Goal: Task Accomplishment & Management: Manage account settings

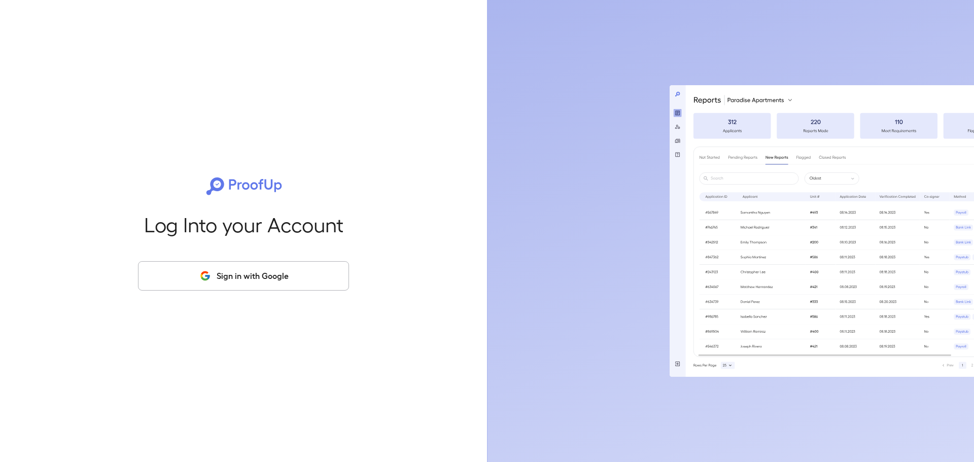
click at [215, 281] on button "Sign in with Google" at bounding box center [243, 275] width 211 height 29
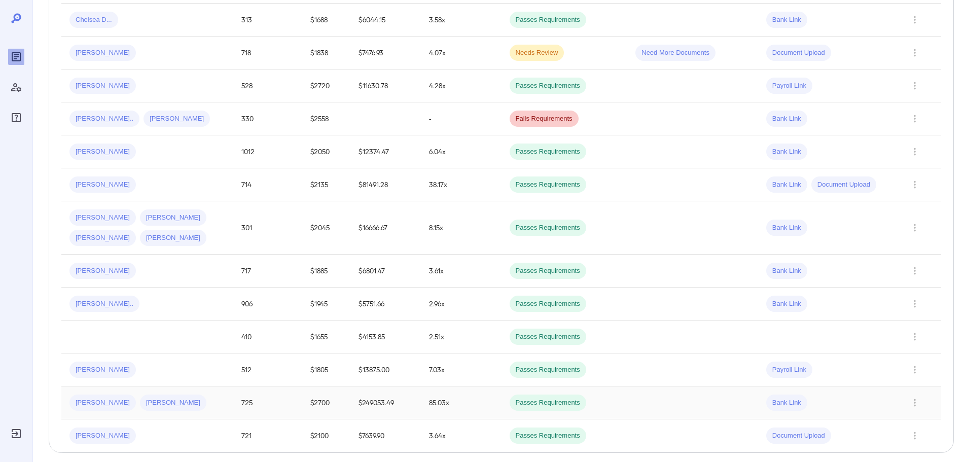
scroll to position [680, 0]
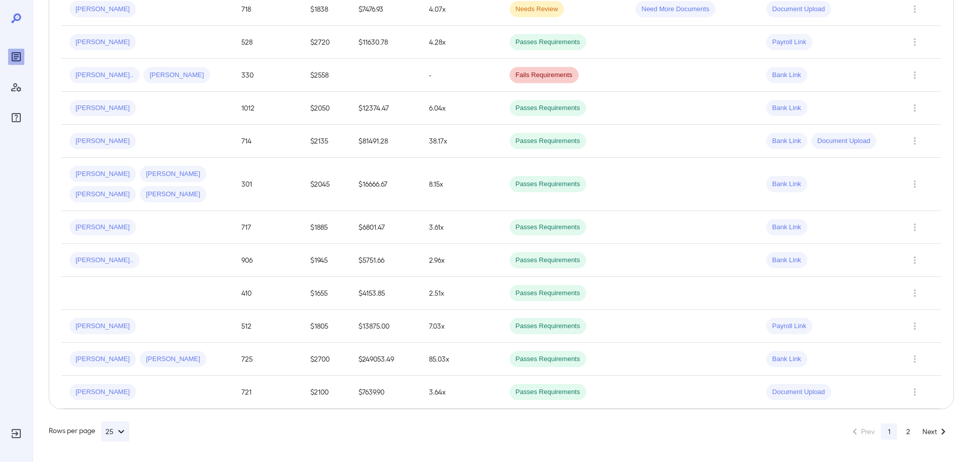
click at [911, 429] on button "2" at bounding box center [908, 432] width 16 height 16
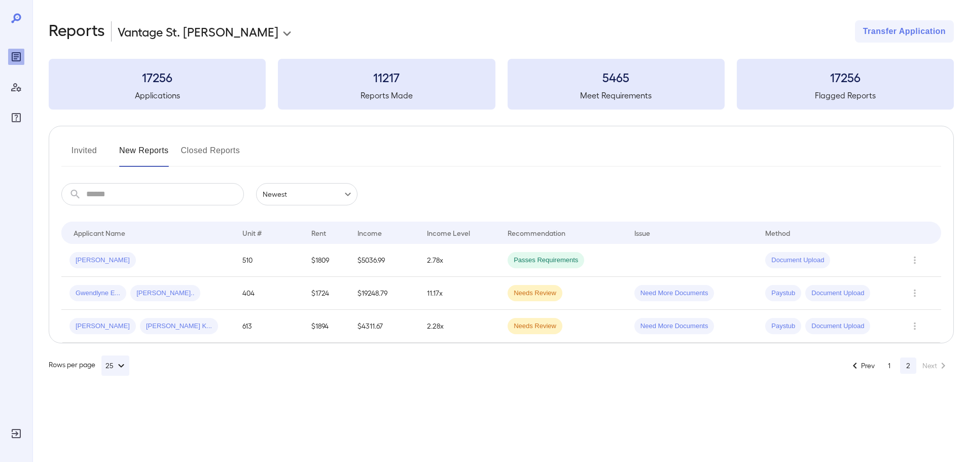
scroll to position [0, 0]
click at [202, 152] on button "Closed Reports" at bounding box center [210, 155] width 59 height 24
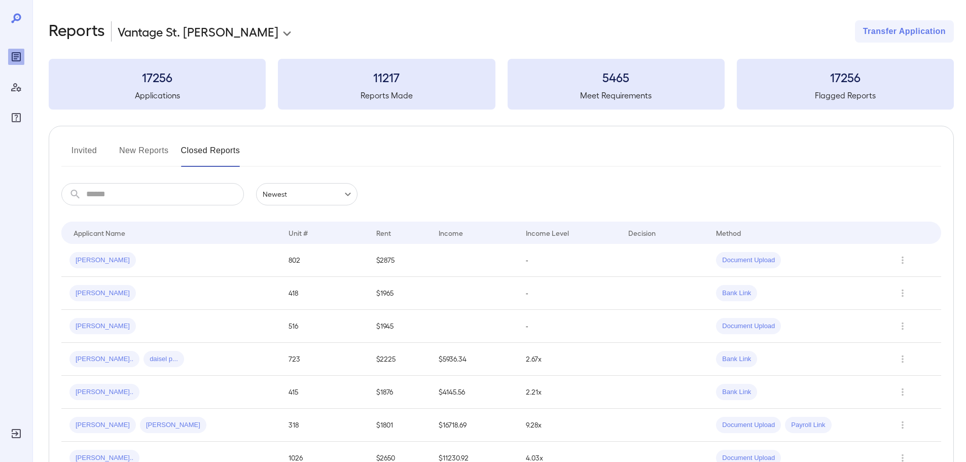
click at [105, 195] on input "text" at bounding box center [165, 194] width 158 height 22
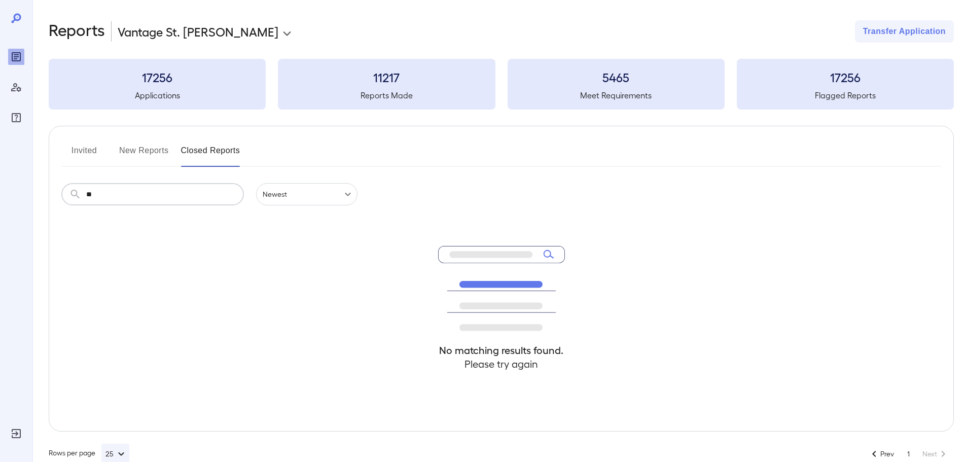
type input "*"
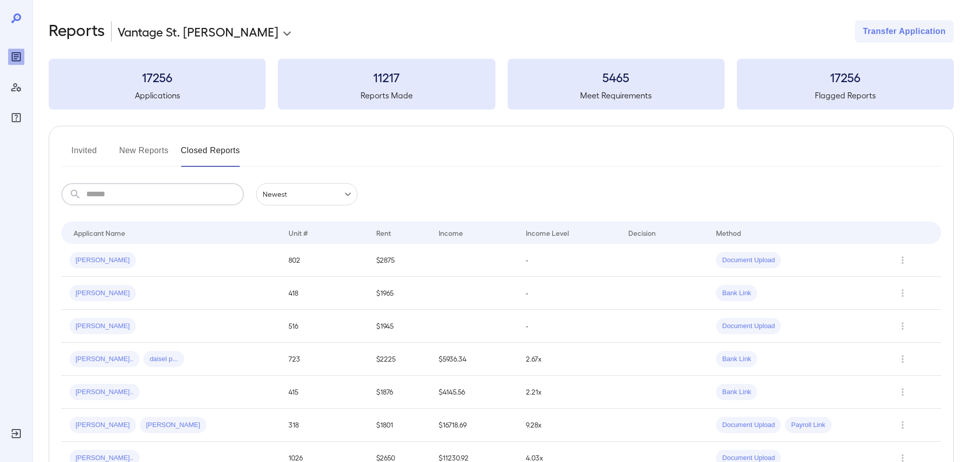
click at [90, 149] on button "Invited" at bounding box center [84, 155] width 46 height 24
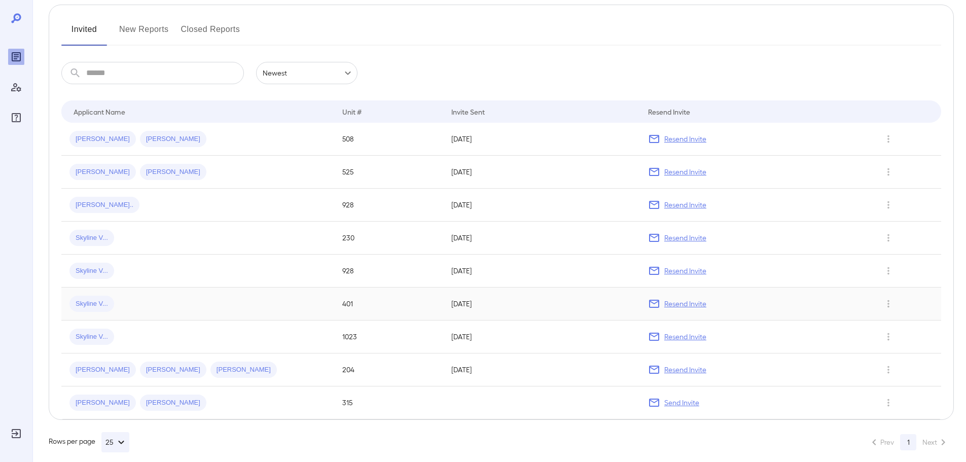
scroll to position [132, 0]
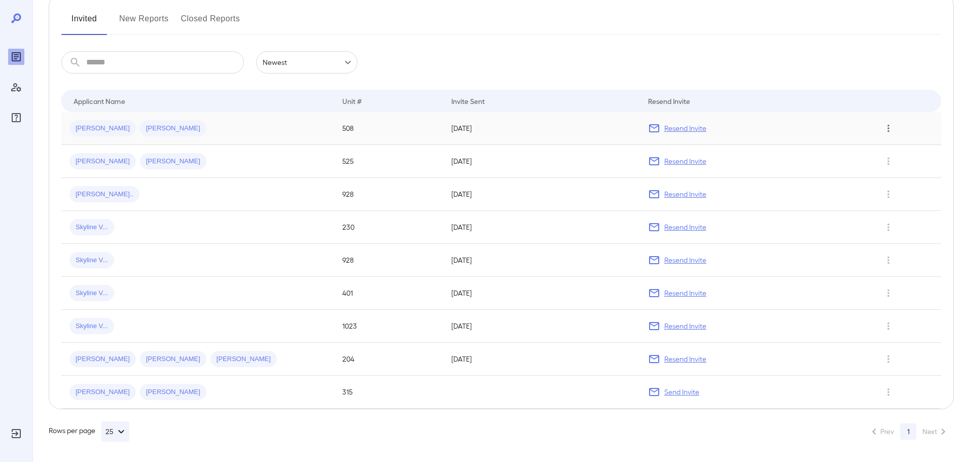
click at [887, 126] on icon "Row Actions" at bounding box center [888, 128] width 11 height 12
click at [897, 169] on li "Remove Application" at bounding box center [921, 165] width 80 height 16
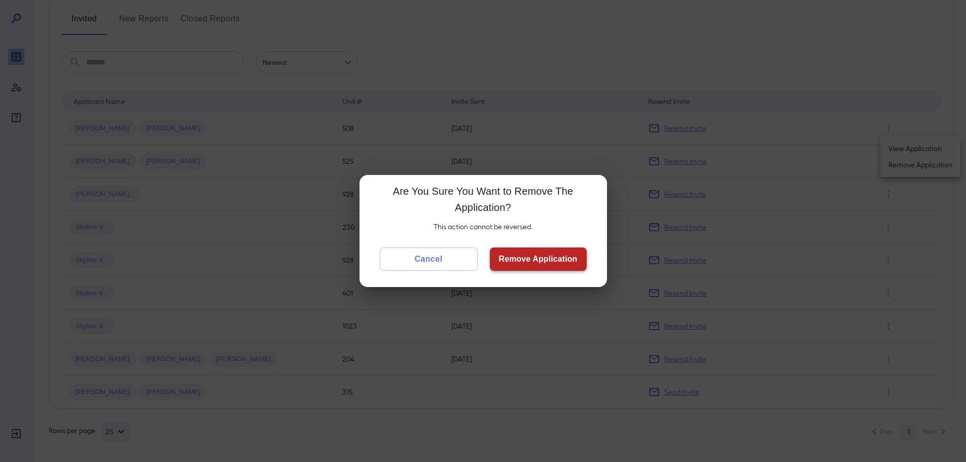
click at [527, 259] on button "Remove Application" at bounding box center [538, 259] width 97 height 23
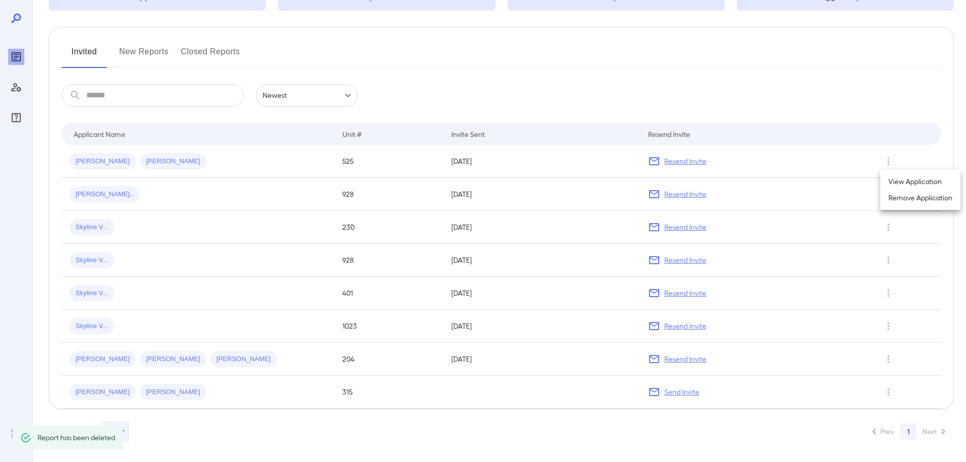
scroll to position [99, 0]
click at [886, 158] on div at bounding box center [483, 231] width 966 height 462
click at [888, 160] on icon "Row Actions" at bounding box center [888, 161] width 11 height 12
click at [911, 201] on li "Remove Application" at bounding box center [921, 198] width 80 height 16
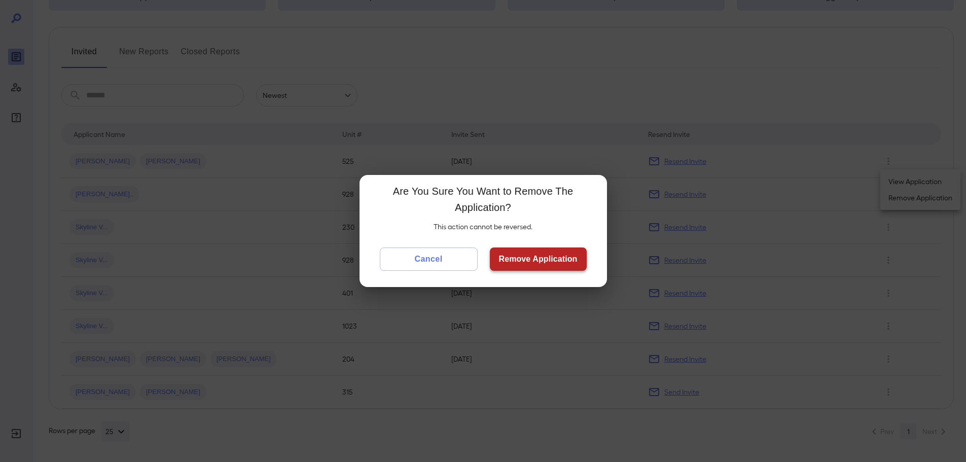
click at [526, 260] on button "Remove Application" at bounding box center [538, 259] width 97 height 23
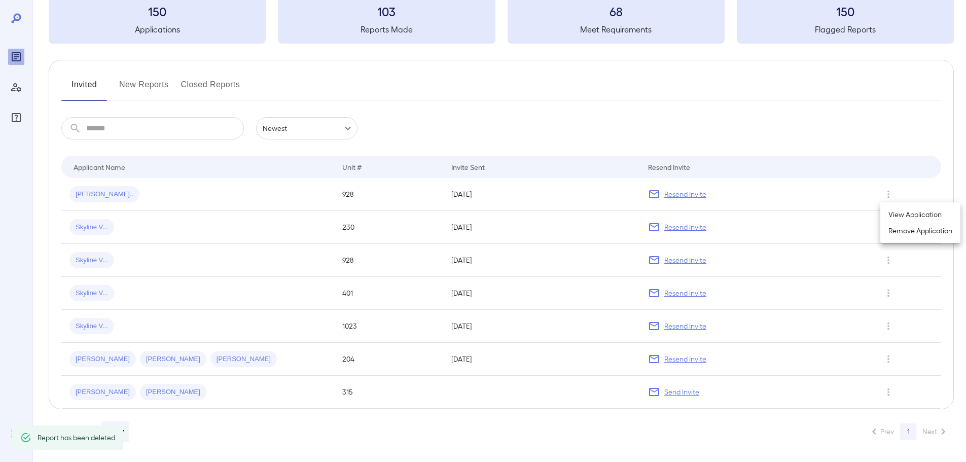
scroll to position [66, 0]
click at [888, 196] on div at bounding box center [483, 231] width 966 height 462
click at [888, 195] on icon "Row Actions" at bounding box center [888, 194] width 11 height 12
click at [895, 233] on li "Remove Application" at bounding box center [921, 231] width 80 height 16
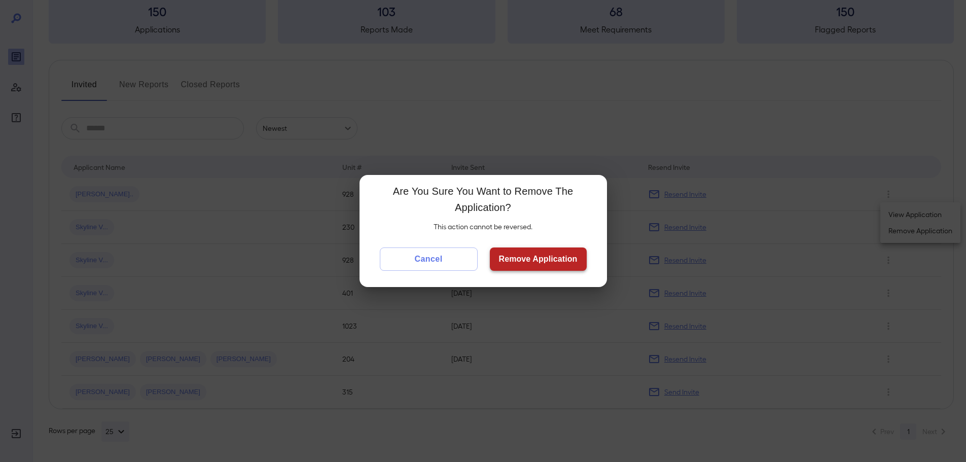
click at [543, 261] on button "Remove Application" at bounding box center [538, 259] width 97 height 23
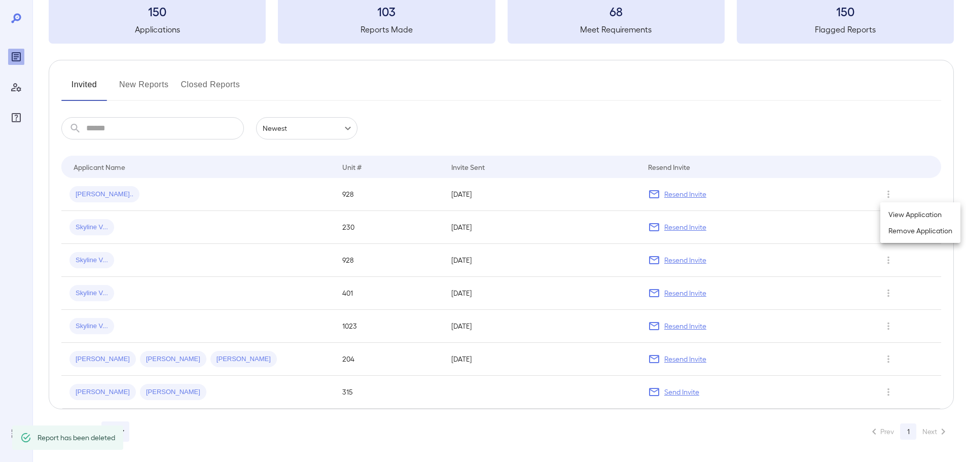
scroll to position [33, 0]
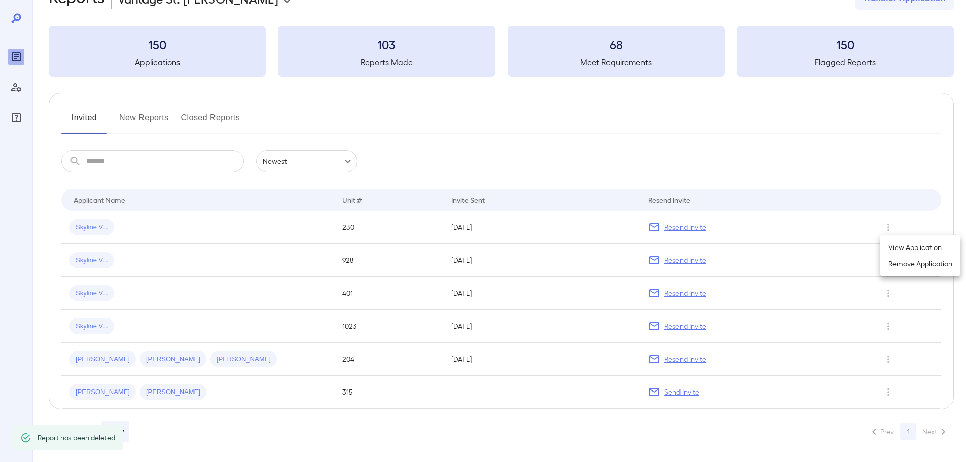
click at [887, 225] on div at bounding box center [483, 231] width 966 height 462
click at [887, 231] on icon "Row Actions" at bounding box center [888, 227] width 11 height 12
click at [894, 261] on li "Remove Application" at bounding box center [921, 264] width 80 height 16
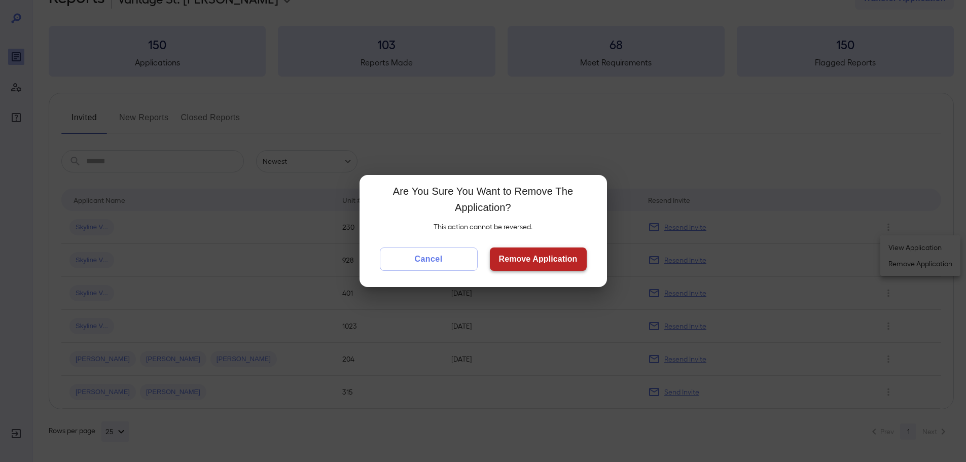
click at [545, 259] on button "Remove Application" at bounding box center [538, 259] width 97 height 23
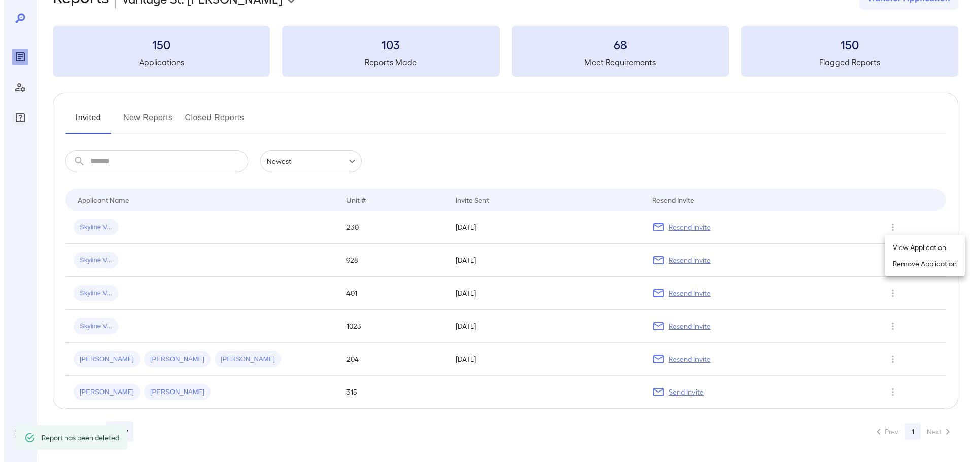
scroll to position [0, 0]
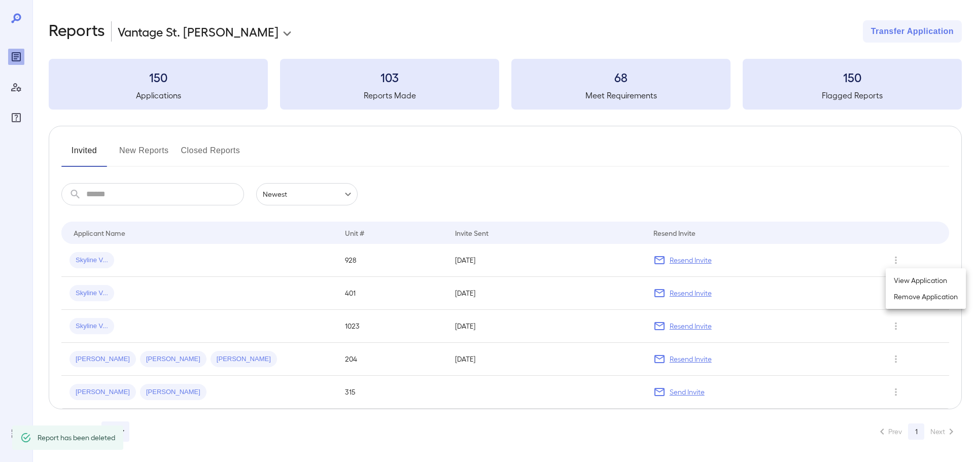
click at [897, 263] on div at bounding box center [487, 231] width 974 height 462
click at [895, 263] on icon "Row Actions" at bounding box center [896, 261] width 2 height 8
click at [901, 299] on li "Remove Application" at bounding box center [926, 297] width 80 height 16
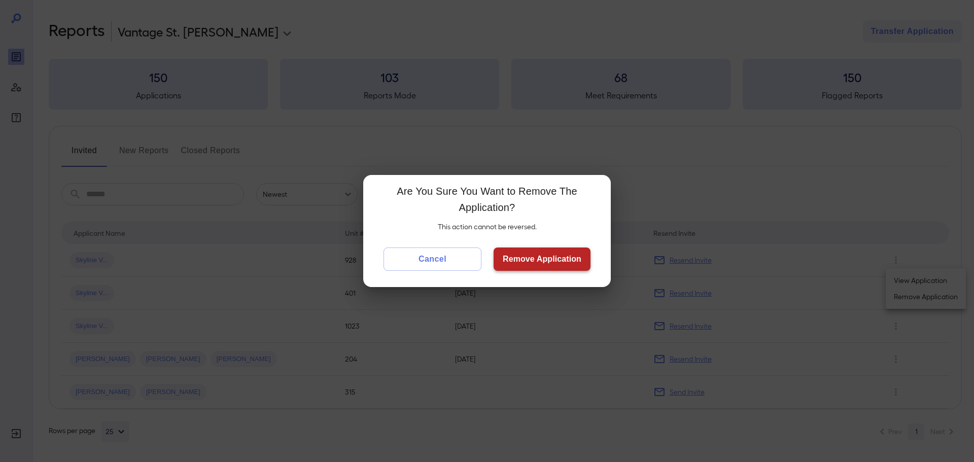
click at [559, 266] on button "Remove Application" at bounding box center [542, 259] width 97 height 23
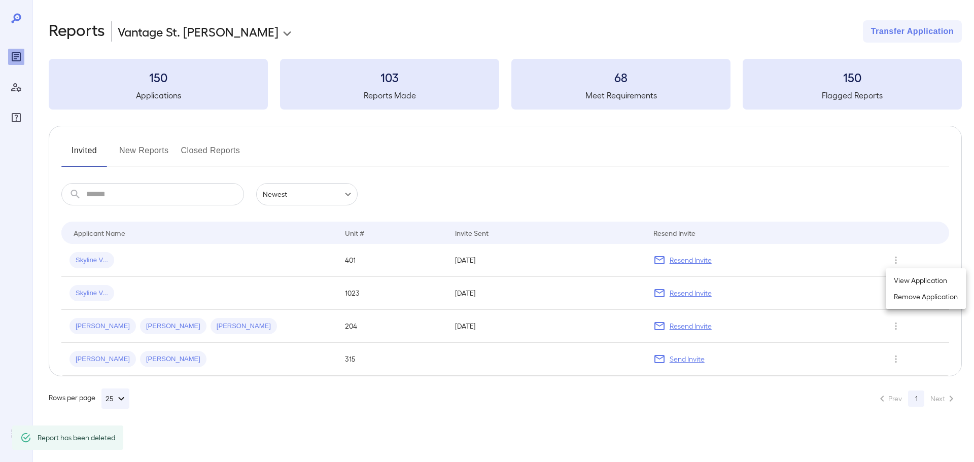
click at [895, 259] on div at bounding box center [487, 231] width 974 height 462
click at [895, 259] on icon "Row Actions" at bounding box center [895, 260] width 11 height 12
click at [894, 295] on li "Remove Application" at bounding box center [926, 297] width 80 height 16
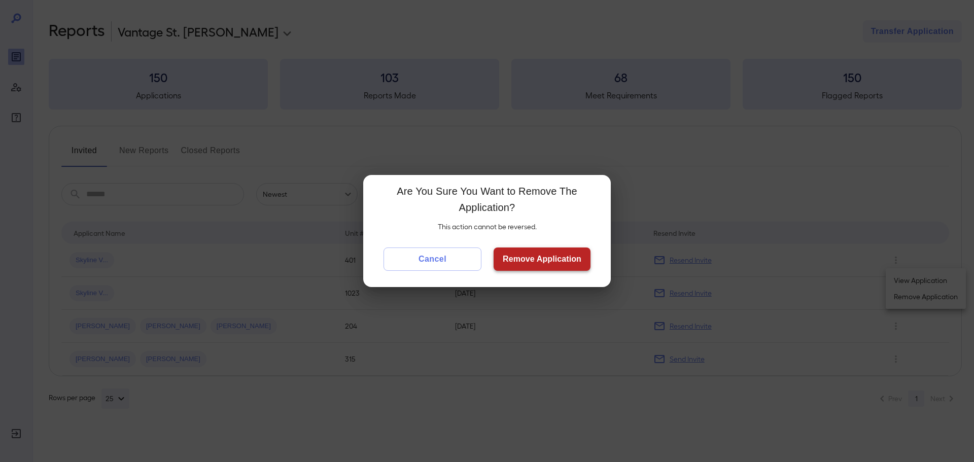
click at [517, 261] on button "Remove Application" at bounding box center [542, 259] width 97 height 23
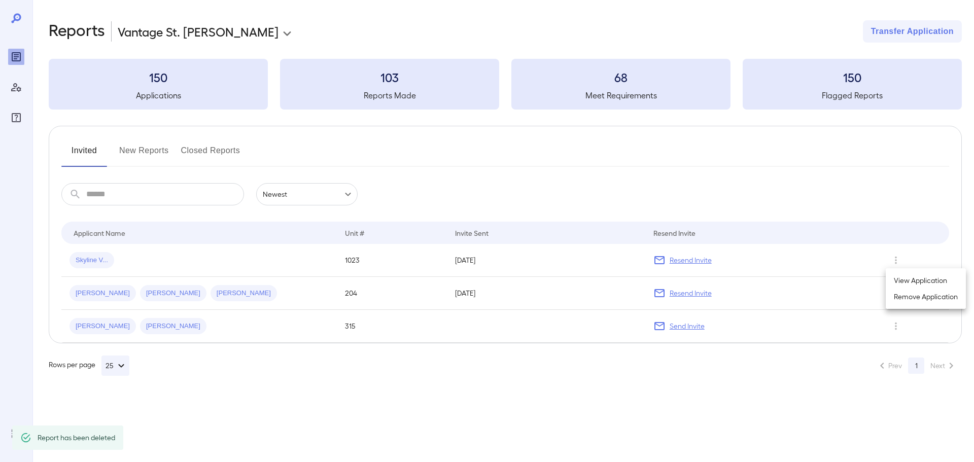
click at [897, 261] on div at bounding box center [487, 231] width 974 height 462
click at [897, 261] on icon "Row Actions" at bounding box center [895, 260] width 11 height 12
click at [893, 292] on li "Remove Application" at bounding box center [926, 297] width 80 height 16
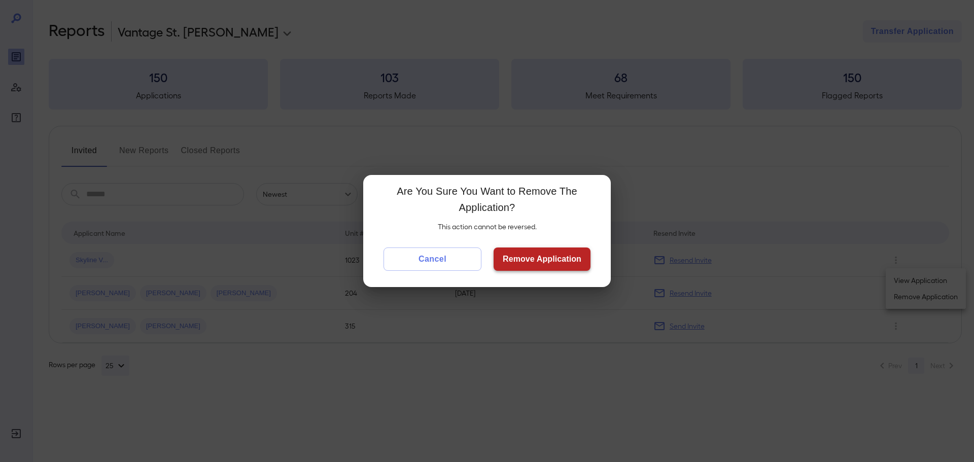
click at [517, 258] on button "Remove Application" at bounding box center [542, 259] width 97 height 23
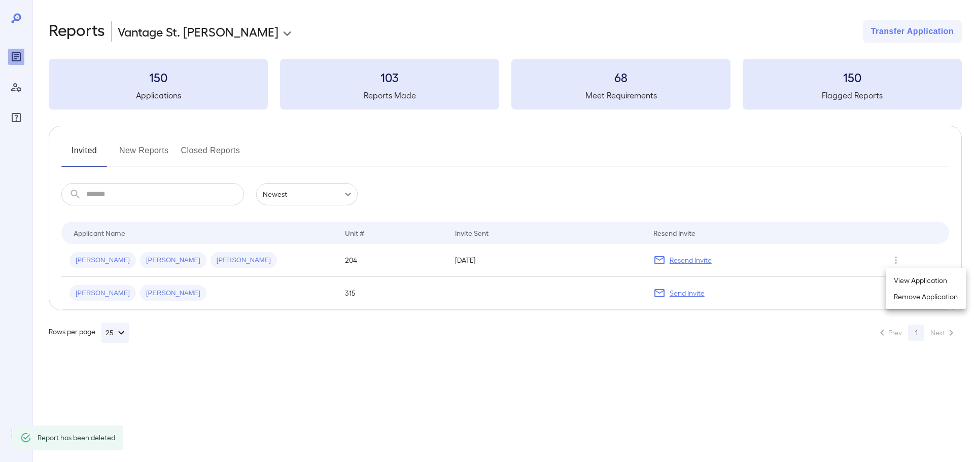
click at [896, 259] on div at bounding box center [487, 231] width 974 height 462
click at [895, 261] on icon "Row Actions" at bounding box center [895, 260] width 11 height 12
click at [898, 297] on li "Remove Application" at bounding box center [926, 297] width 80 height 16
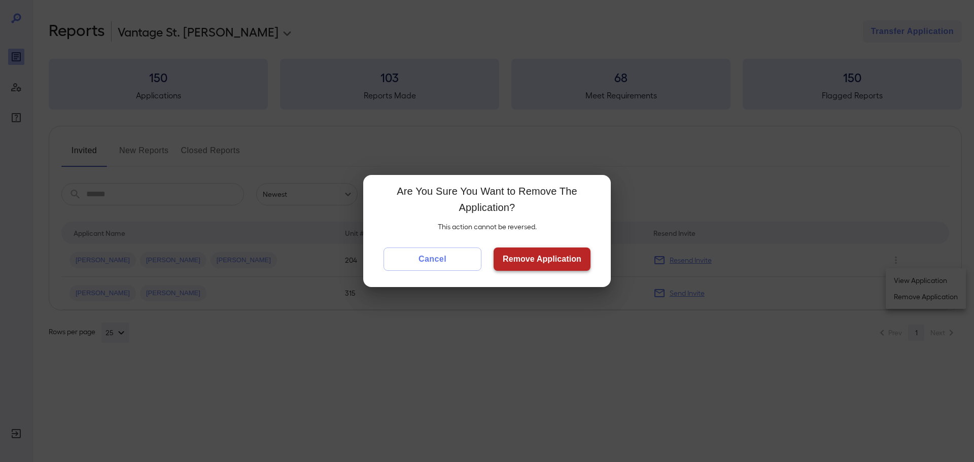
click at [537, 263] on button "Remove Application" at bounding box center [542, 259] width 97 height 23
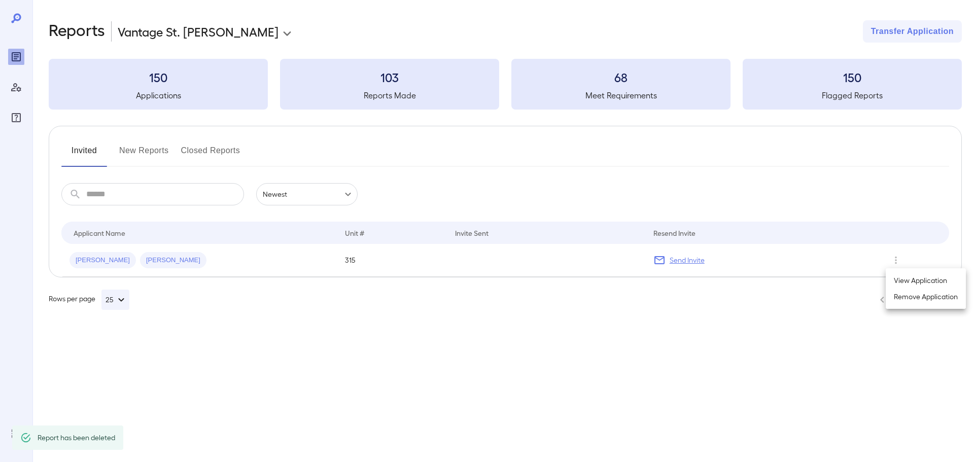
click at [894, 258] on div at bounding box center [487, 231] width 974 height 462
click at [894, 260] on icon "Row Actions" at bounding box center [895, 260] width 11 height 12
click at [900, 300] on li "Remove Application" at bounding box center [926, 297] width 80 height 16
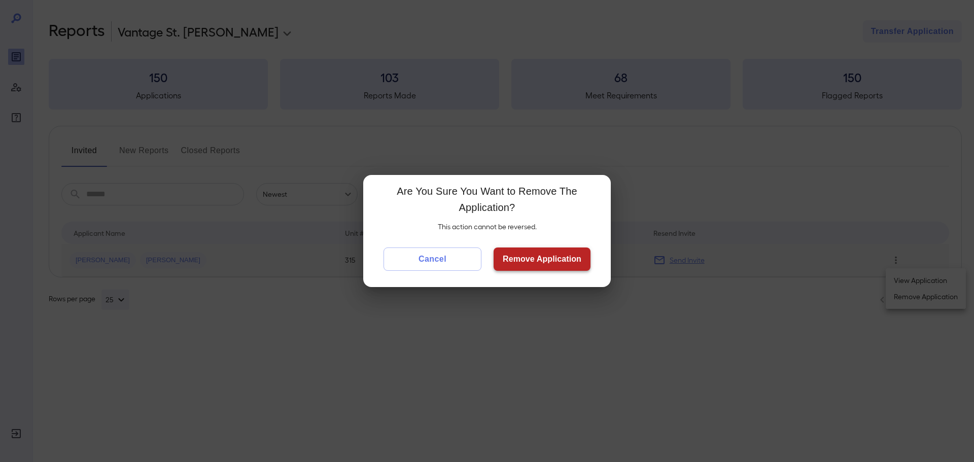
click at [542, 251] on button "Remove Application" at bounding box center [542, 259] width 97 height 23
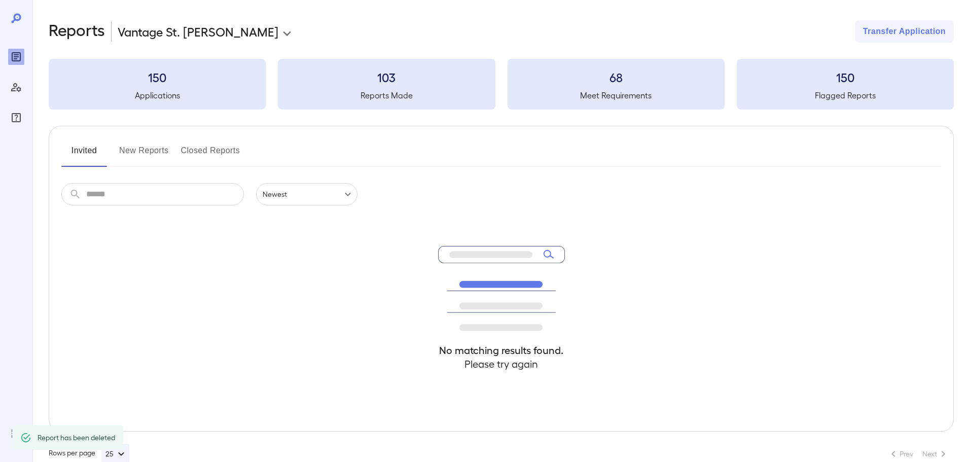
click at [130, 152] on button "New Reports" at bounding box center [144, 155] width 50 height 24
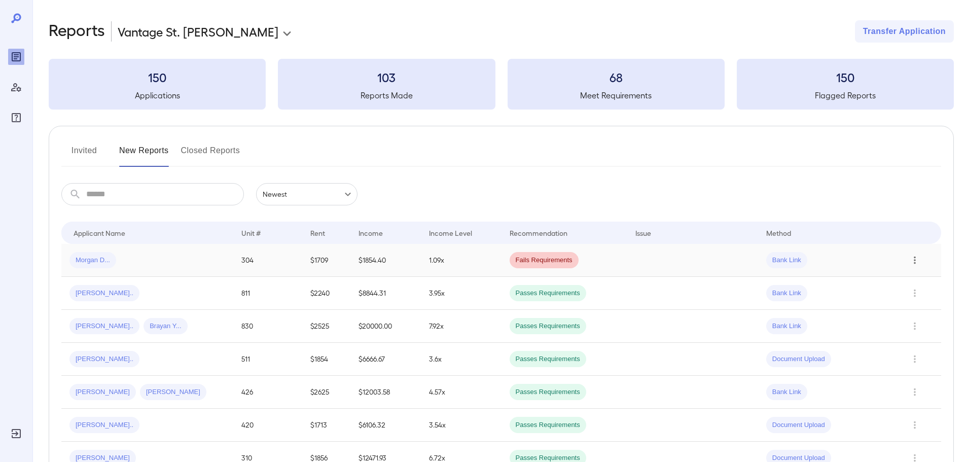
click at [917, 261] on icon "Row Actions" at bounding box center [915, 260] width 11 height 12
click at [919, 297] on li "View Report" at bounding box center [926, 297] width 80 height 16
